Goal: Check status: Check status

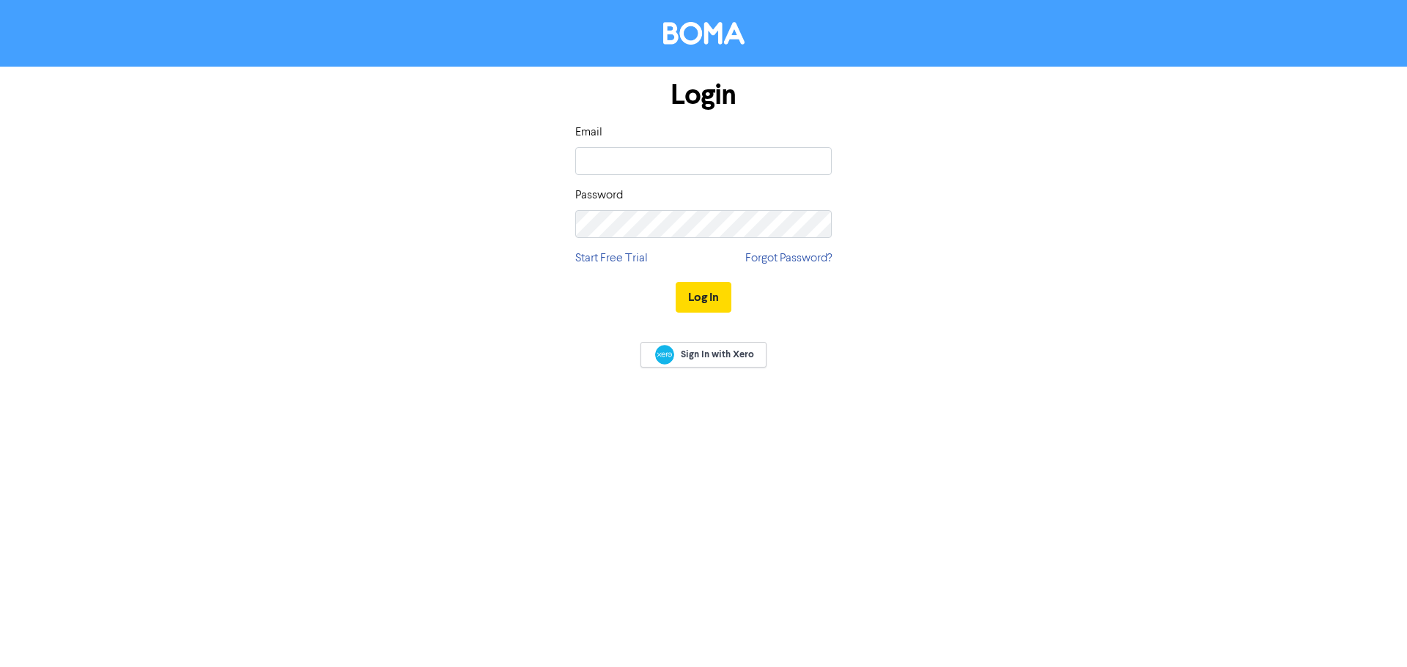
click at [607, 156] on input "email" at bounding box center [703, 161] width 256 height 28
type input "[PERSON_NAME][EMAIL_ADDRESS][DOMAIN_NAME]"
click at [697, 297] on button "Log In" at bounding box center [703, 297] width 56 height 31
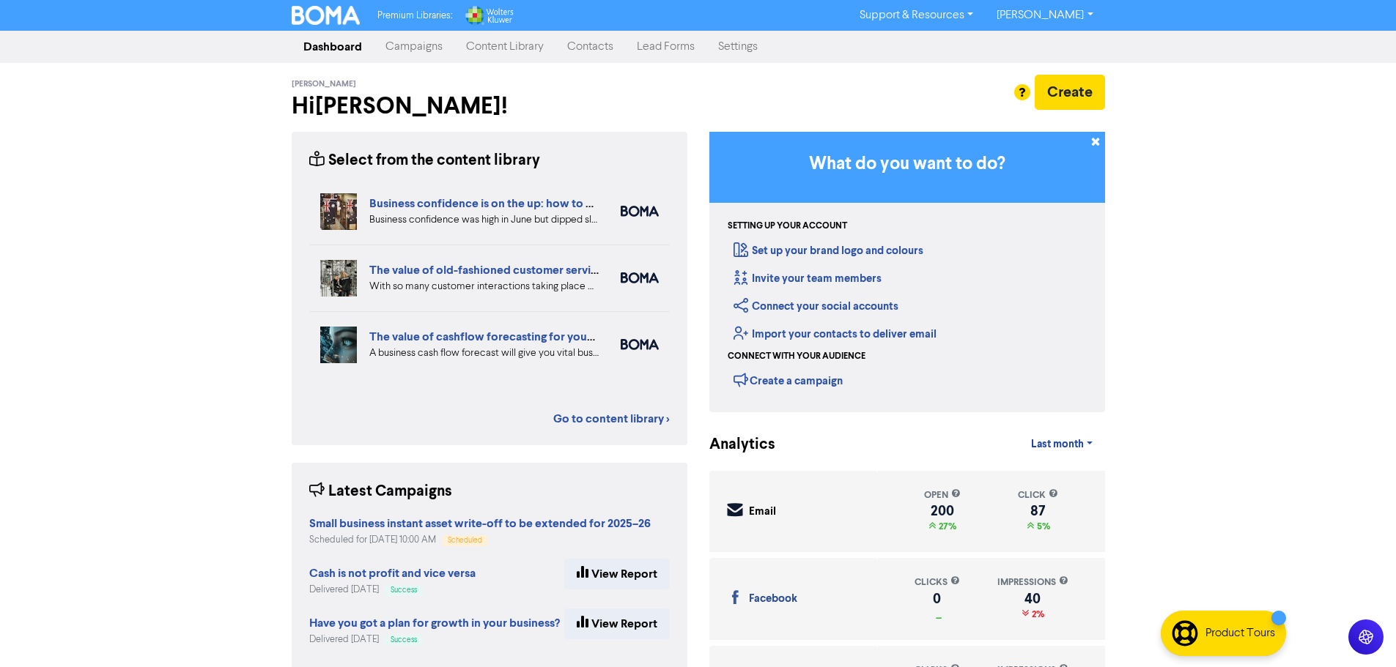
click at [530, 51] on link "Content Library" at bounding box center [504, 46] width 101 height 29
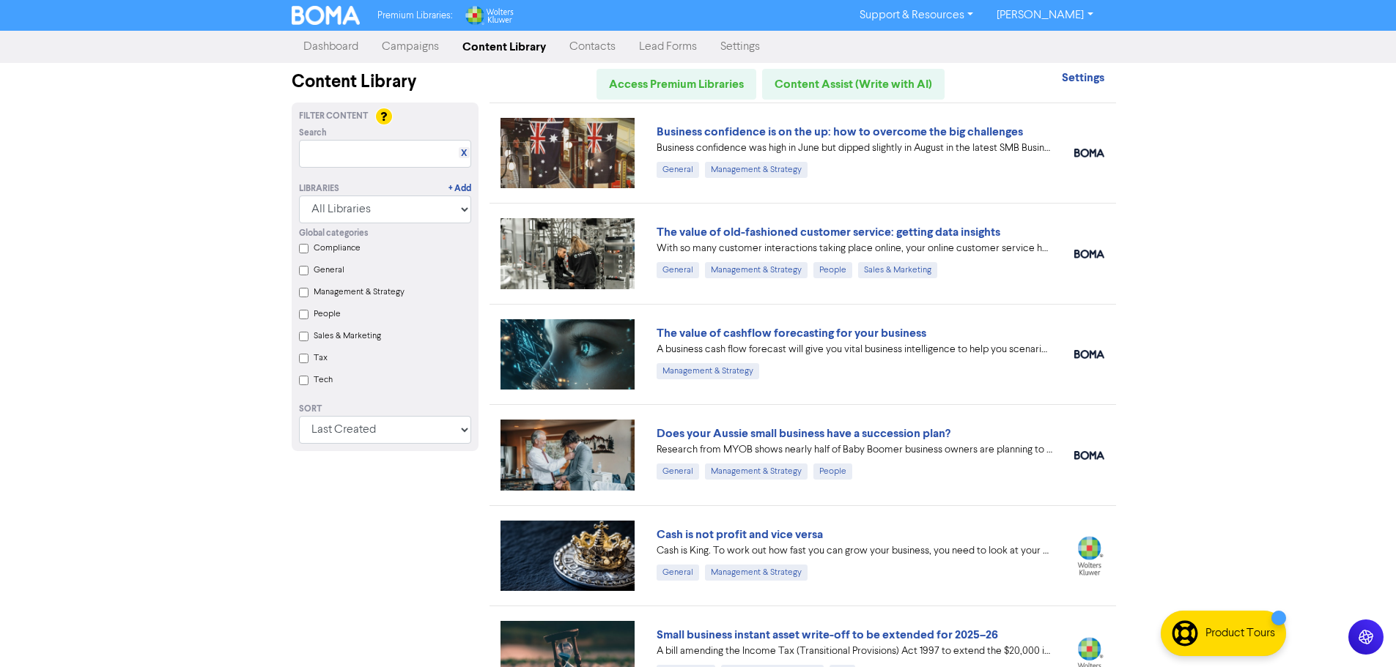
click at [388, 47] on link "Campaigns" at bounding box center [410, 46] width 81 height 29
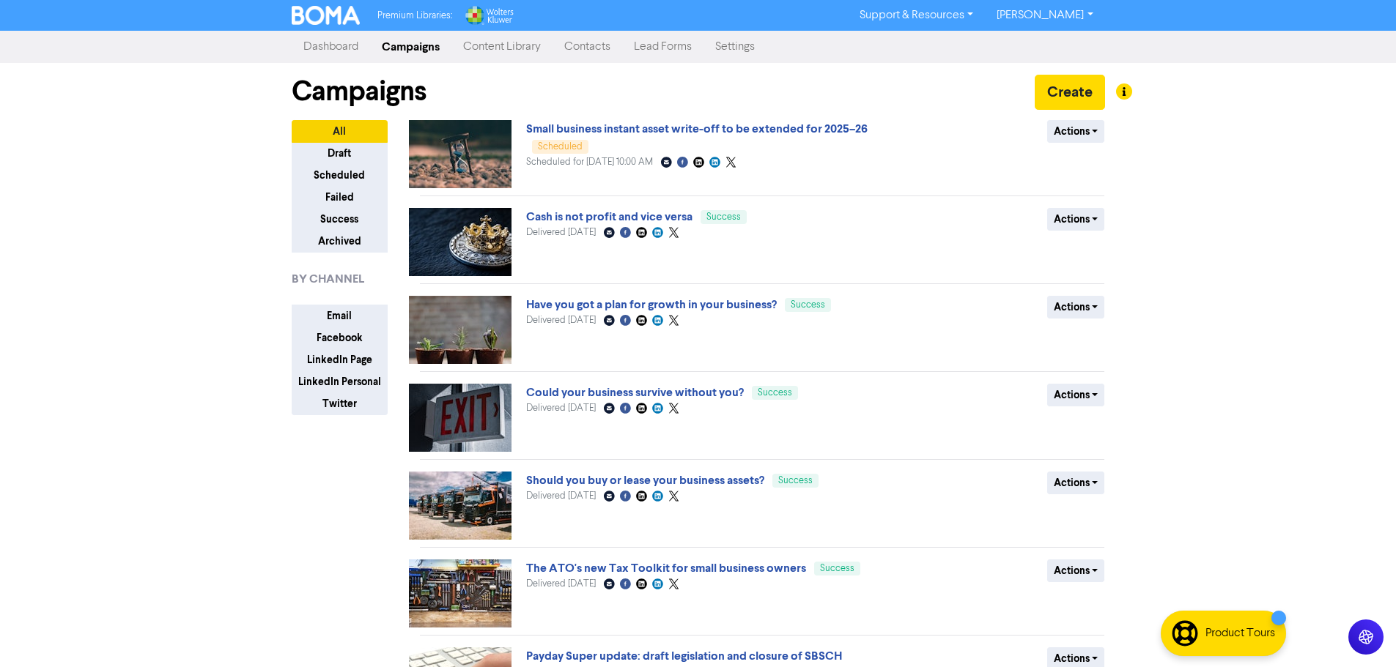
click at [324, 42] on link "Dashboard" at bounding box center [331, 46] width 78 height 29
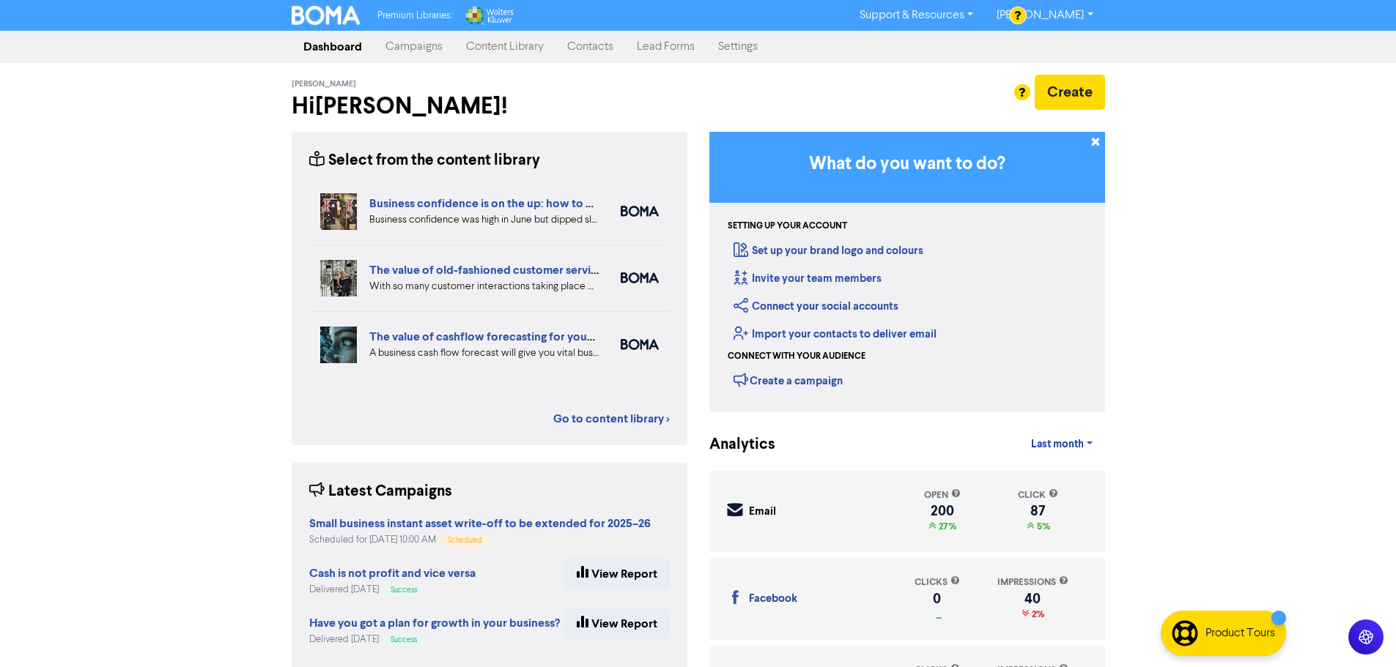
click at [416, 51] on link "Campaigns" at bounding box center [414, 46] width 81 height 29
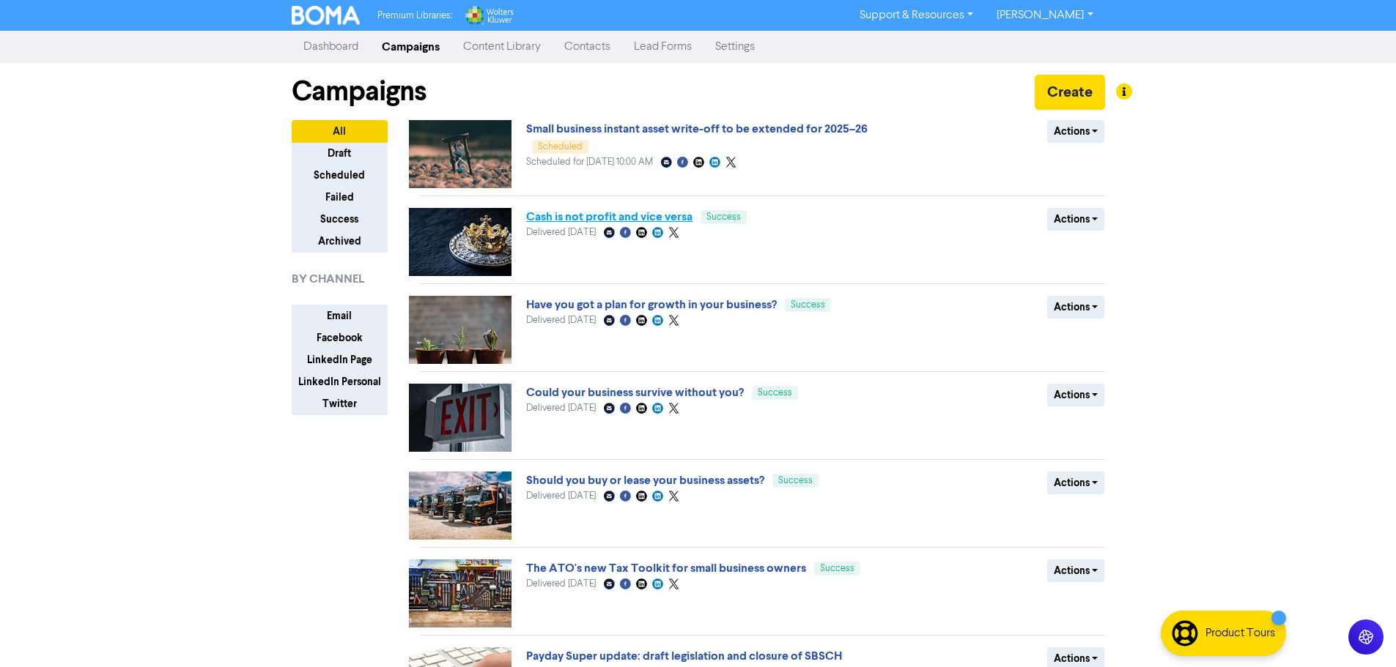
click at [616, 222] on link "Cash is not profit and vice versa" at bounding box center [609, 217] width 166 height 15
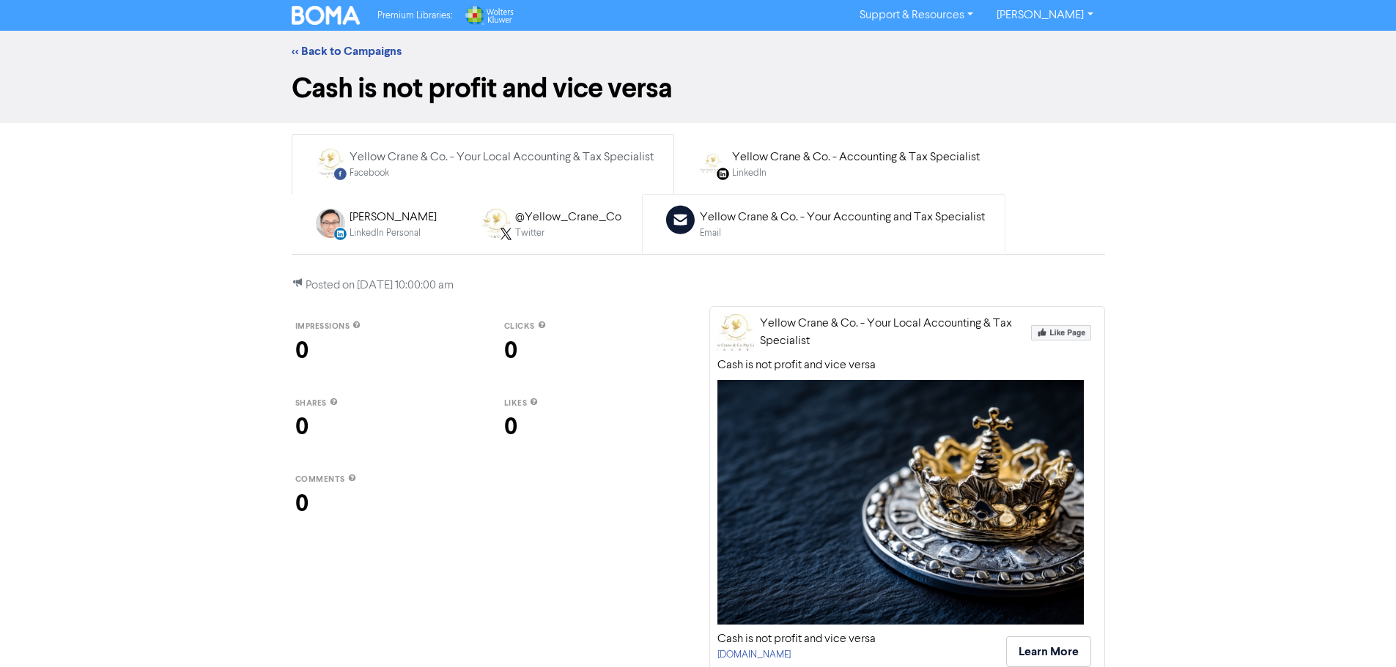
click at [725, 218] on div "Yellow Crane & Co. - Your Accounting and Tax Specialist" at bounding box center [842, 218] width 285 height 18
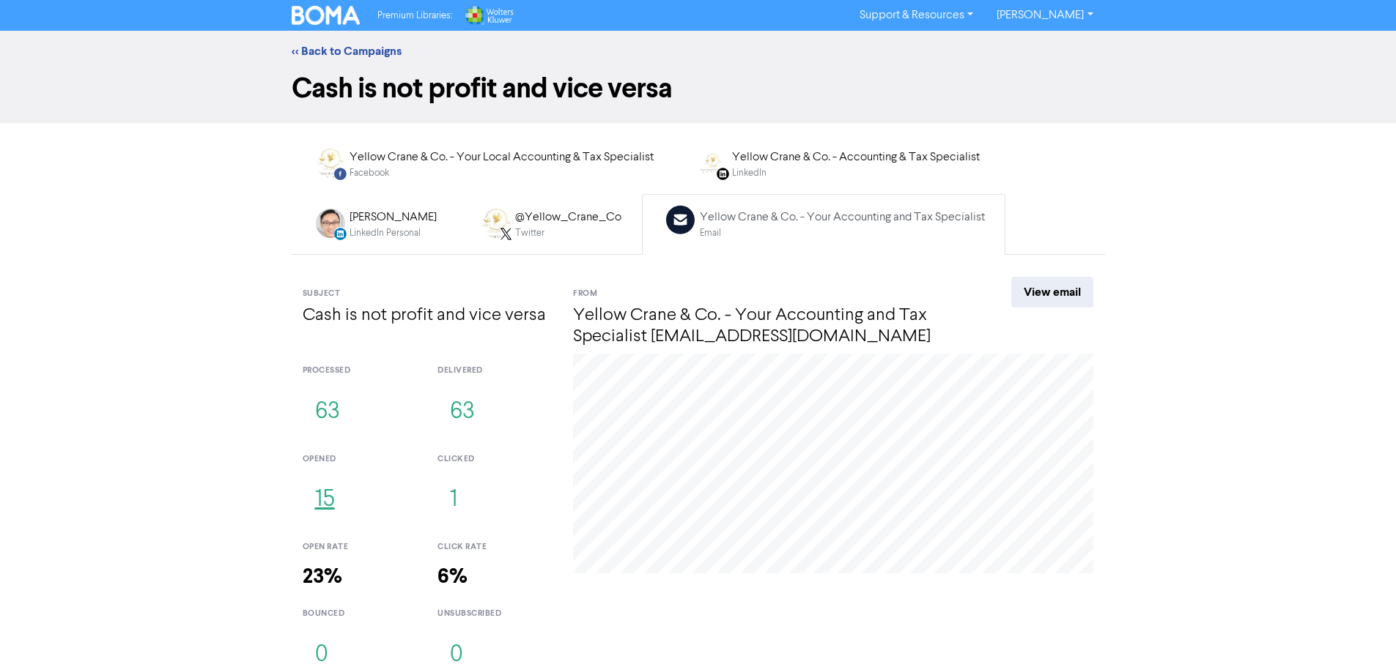
click at [325, 494] on button "15" at bounding box center [325, 500] width 45 height 48
